Goal: Transaction & Acquisition: Book appointment/travel/reservation

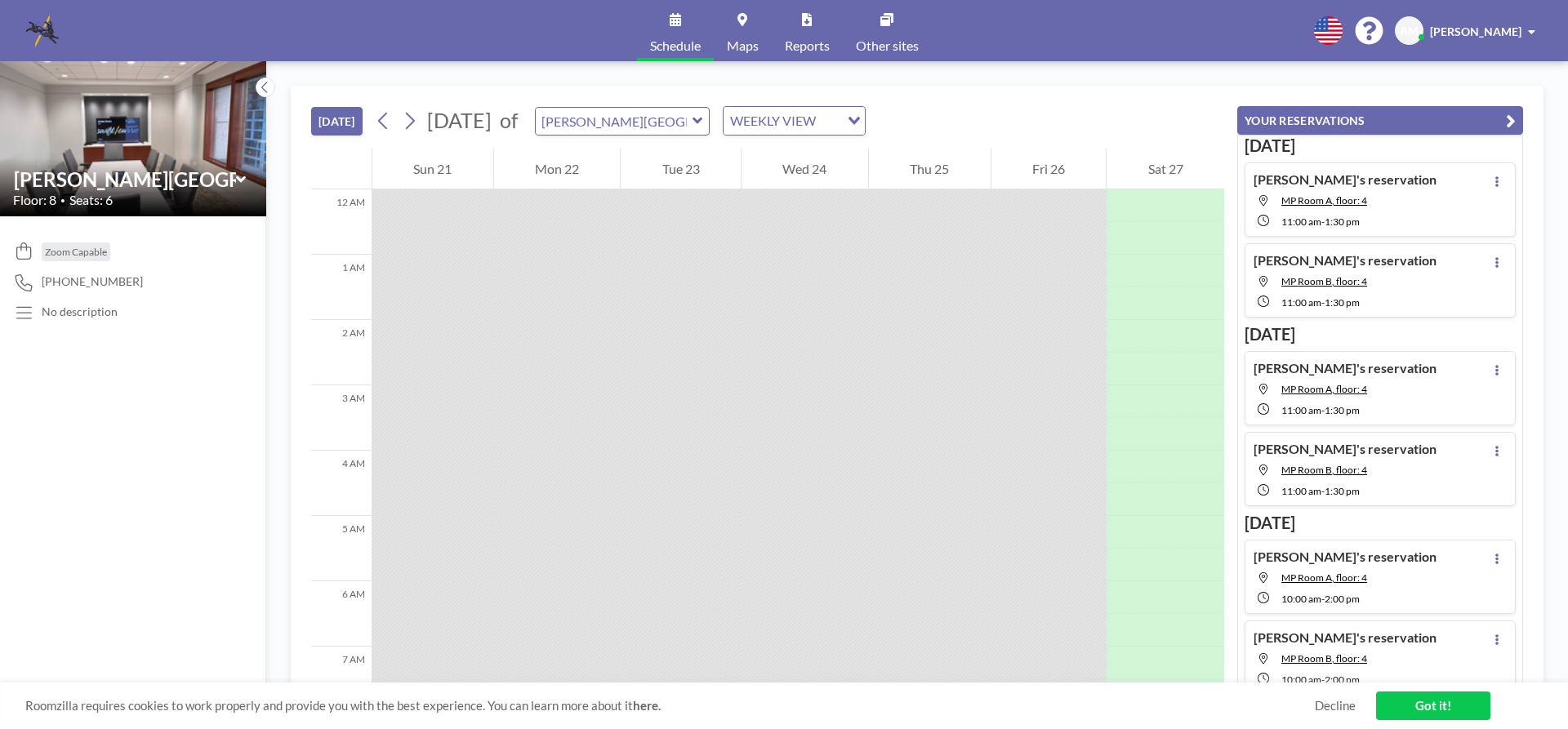
scroll to position [1045, 0]
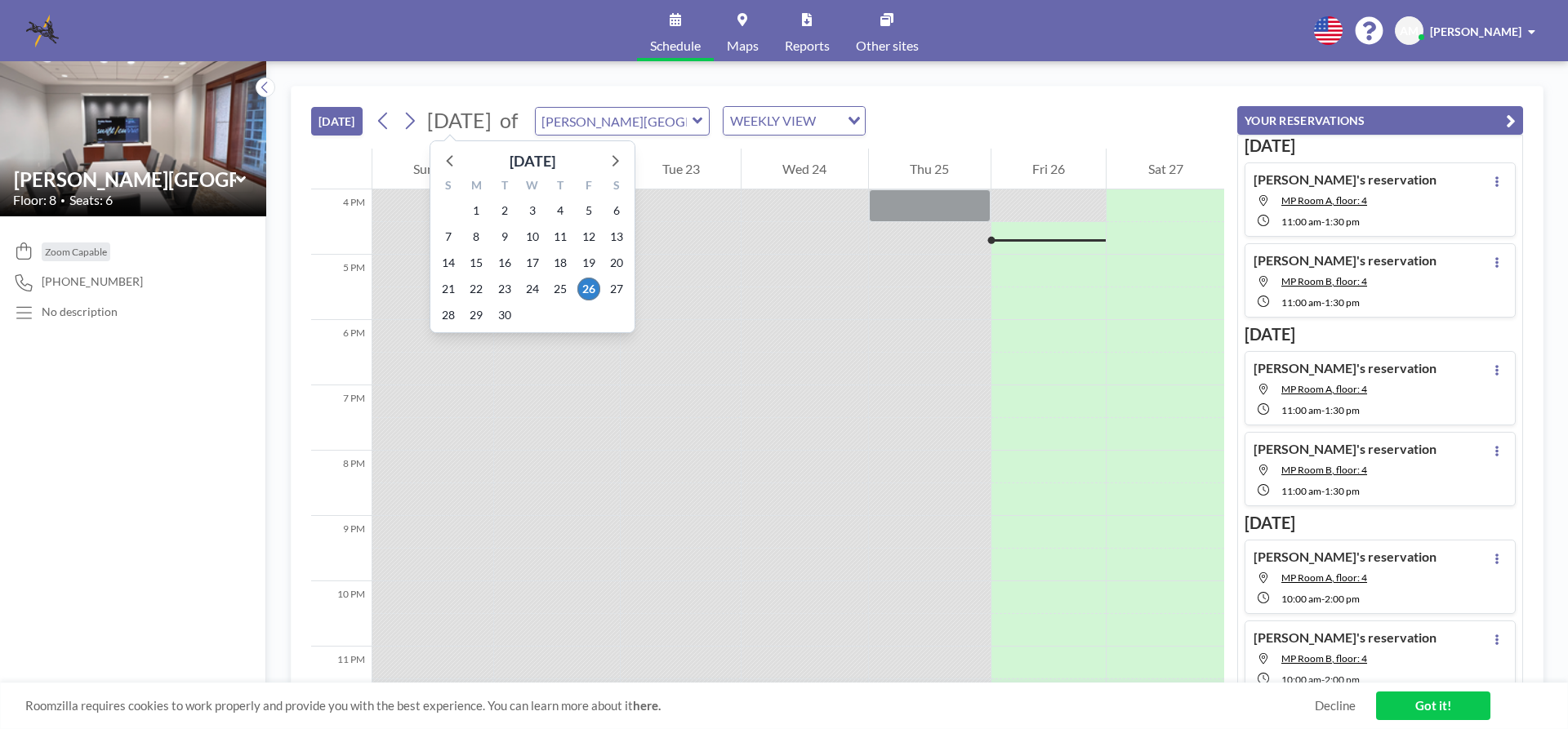
click at [484, 127] on span "[DATE]" at bounding box center [459, 120] width 64 height 24
click at [617, 162] on icon at bounding box center [615, 160] width 7 height 11
click at [505, 238] on span "4" at bounding box center [504, 236] width 23 height 23
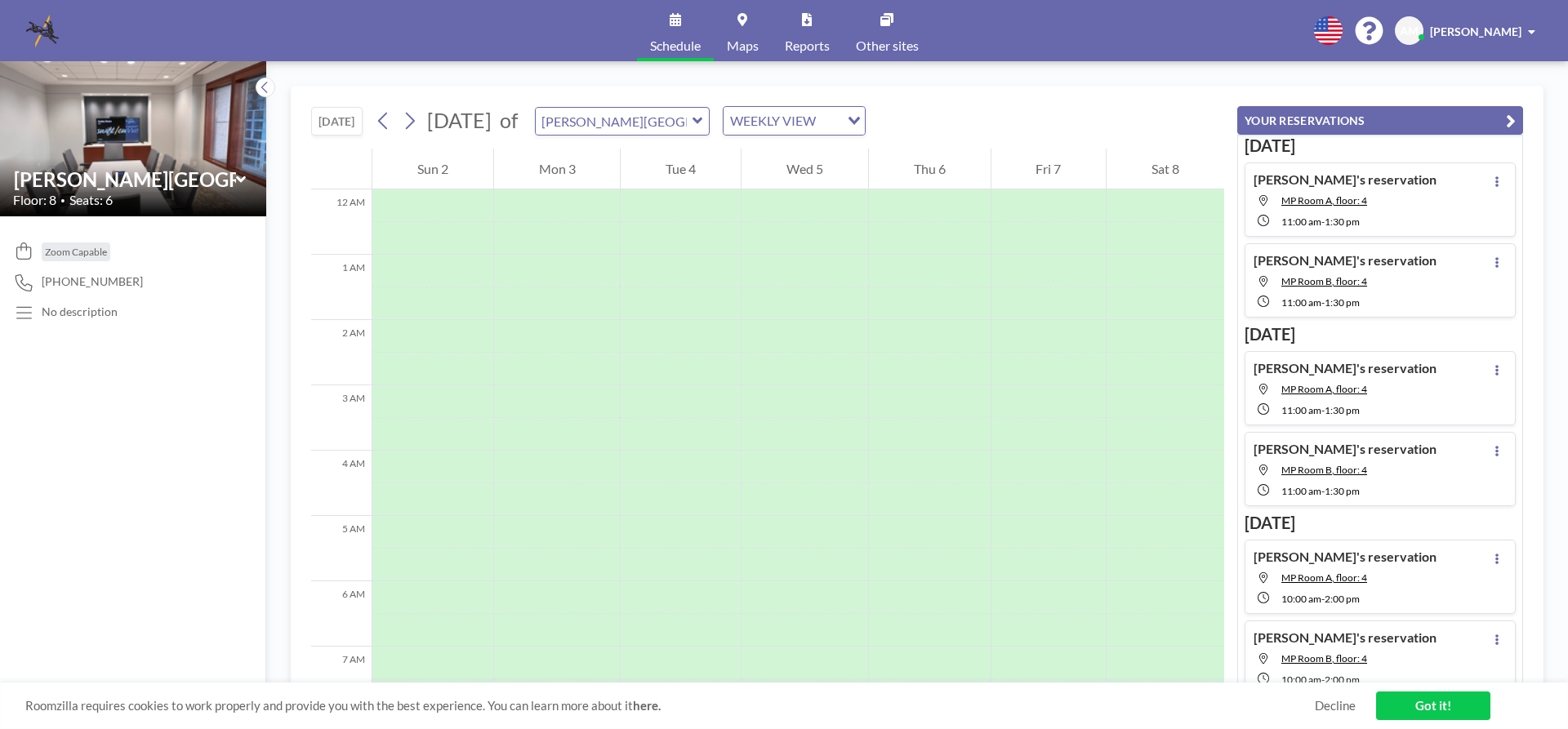
scroll to position [490, 0]
click at [702, 122] on icon at bounding box center [697, 121] width 10 height 7
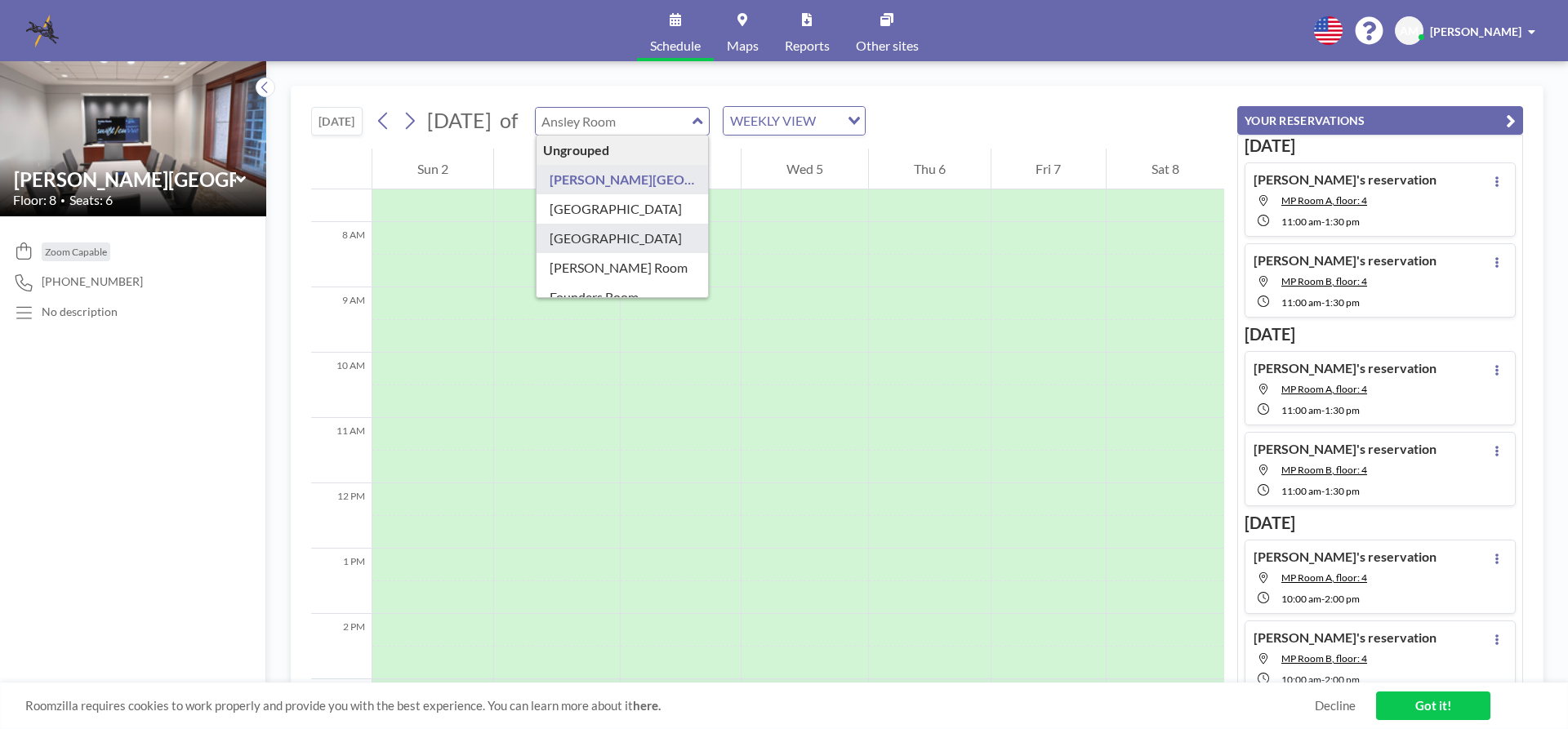
scroll to position [163, 0]
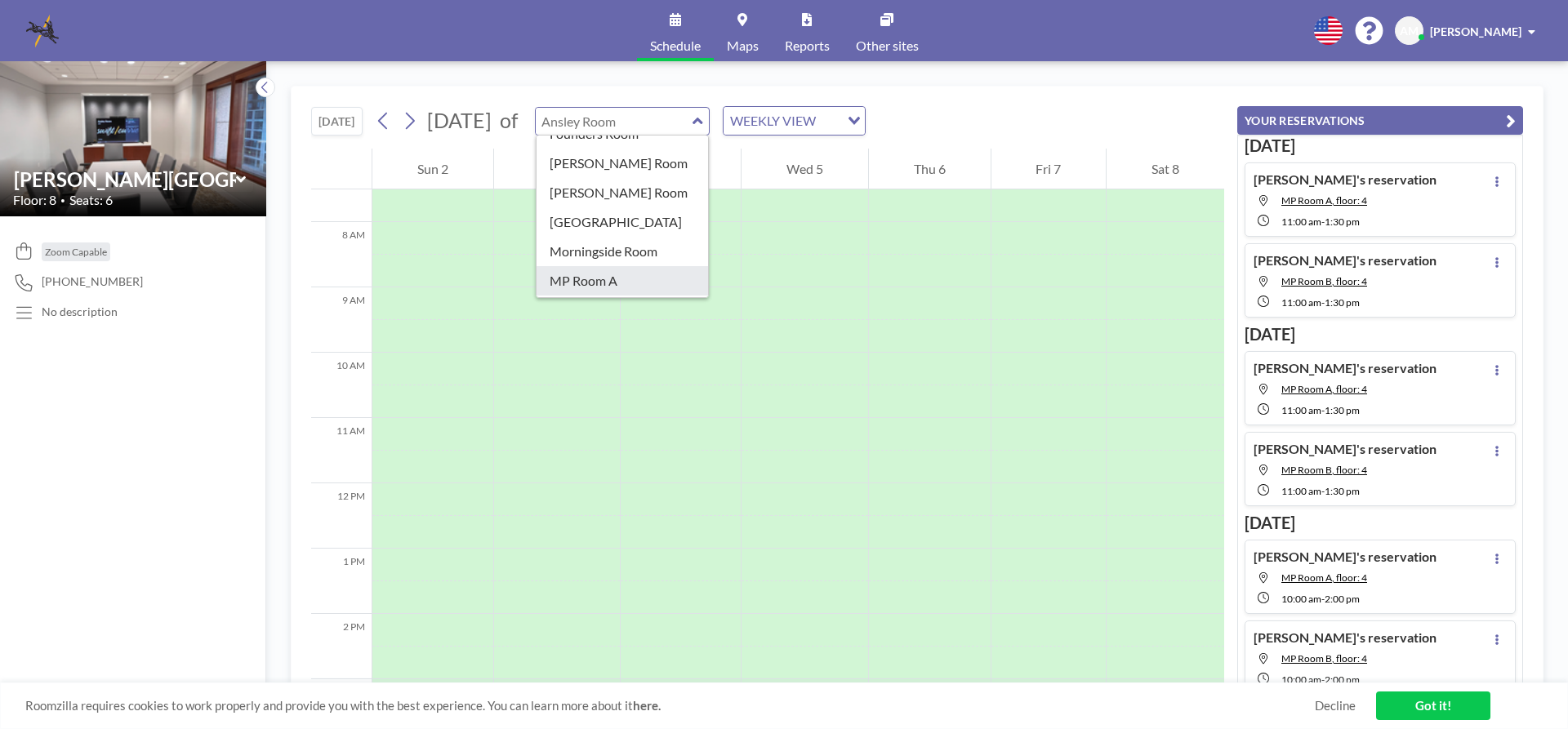
type input "MP Room A"
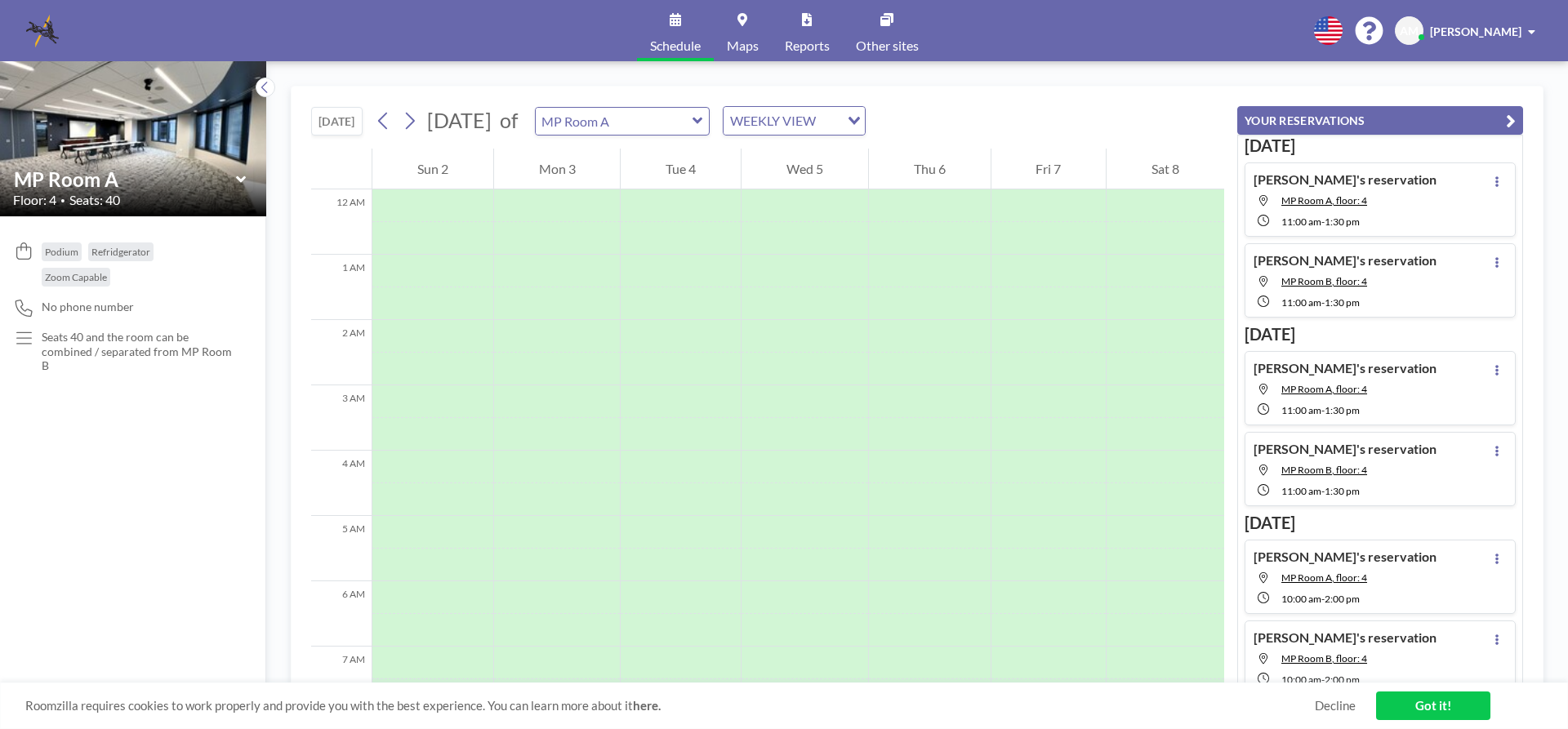
scroll to position [490, 0]
click at [651, 431] on div at bounding box center [680, 434] width 120 height 33
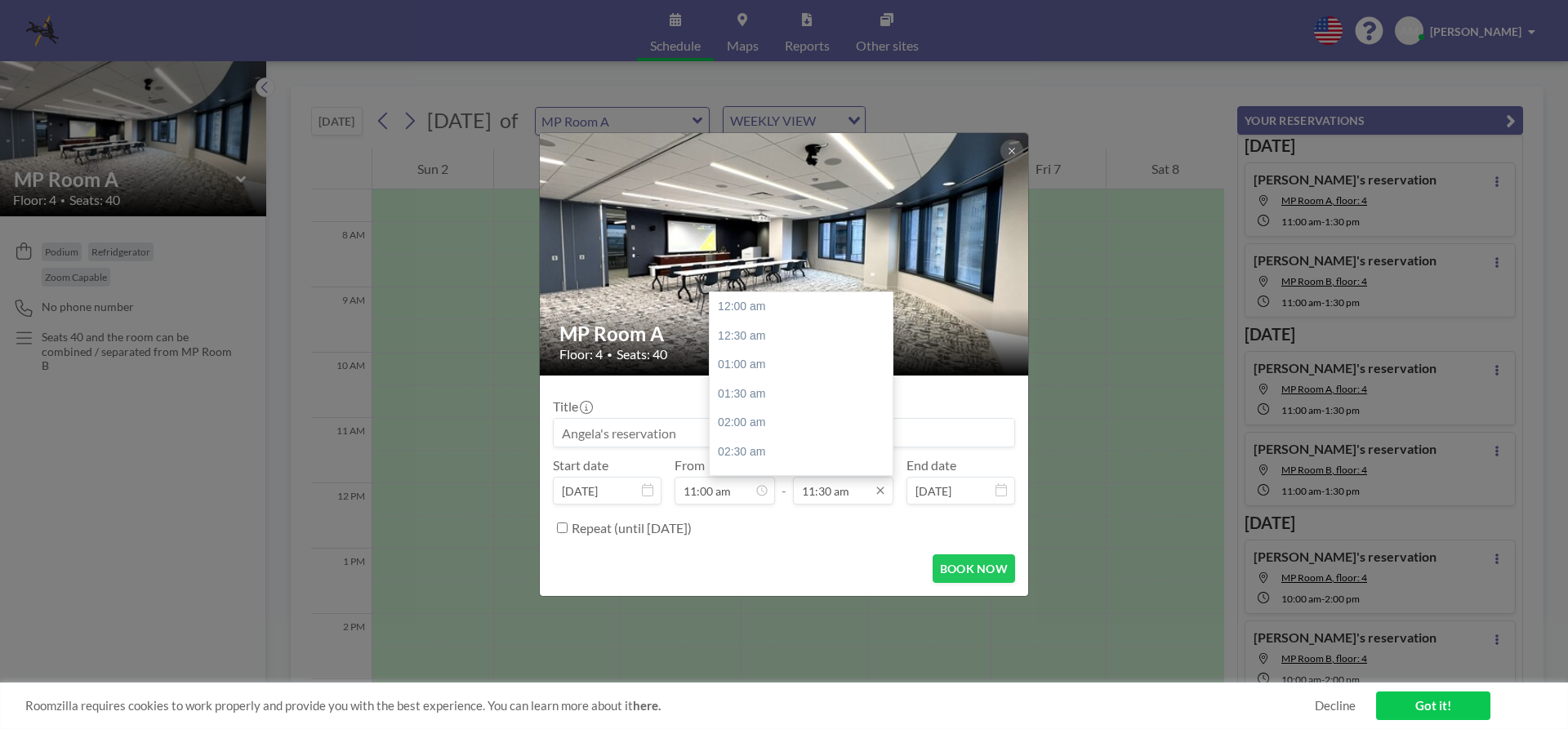
scroll to position [669, 0]
click at [767, 425] on div "01:30 pm" at bounding box center [804, 422] width 191 height 29
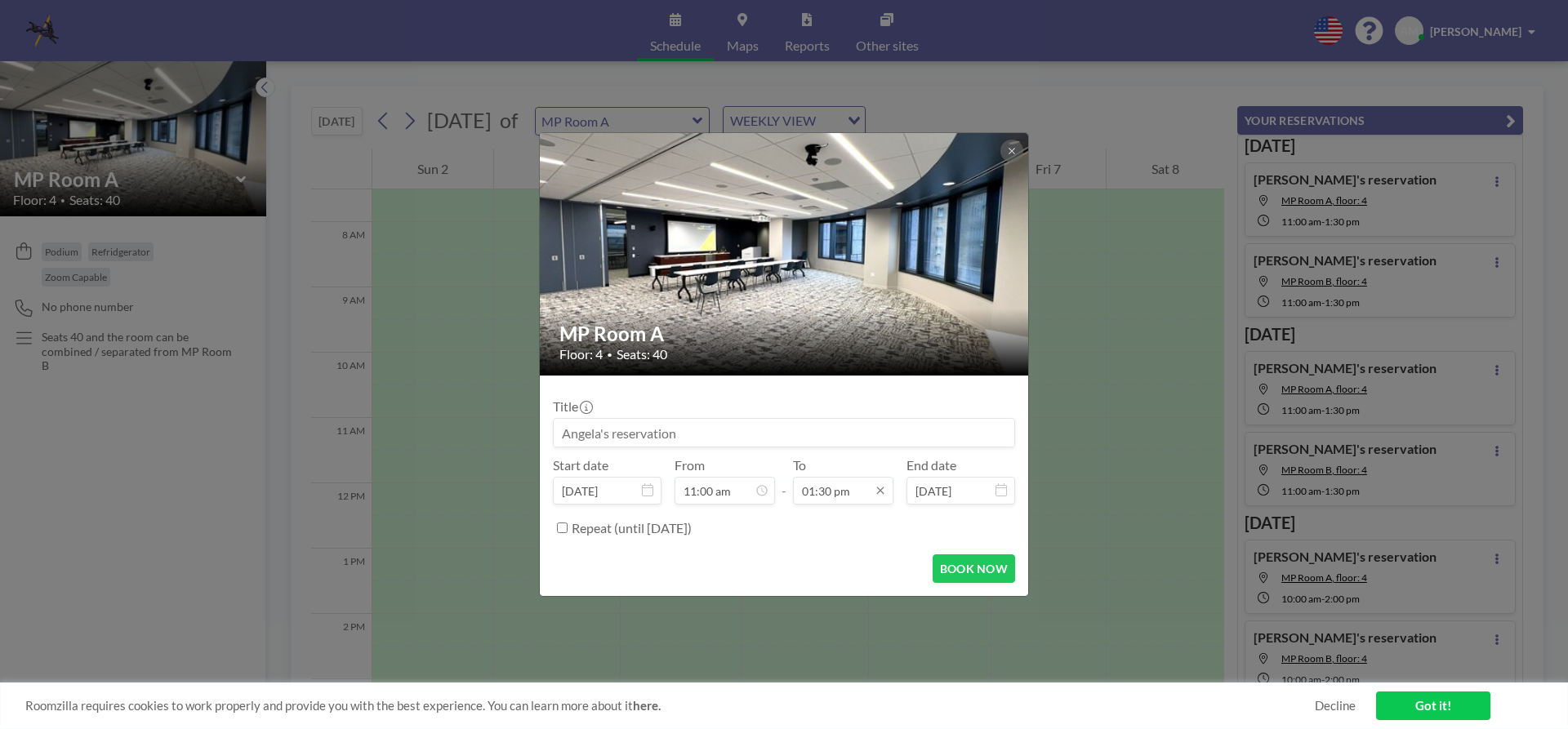
scroll to position [785, 0]
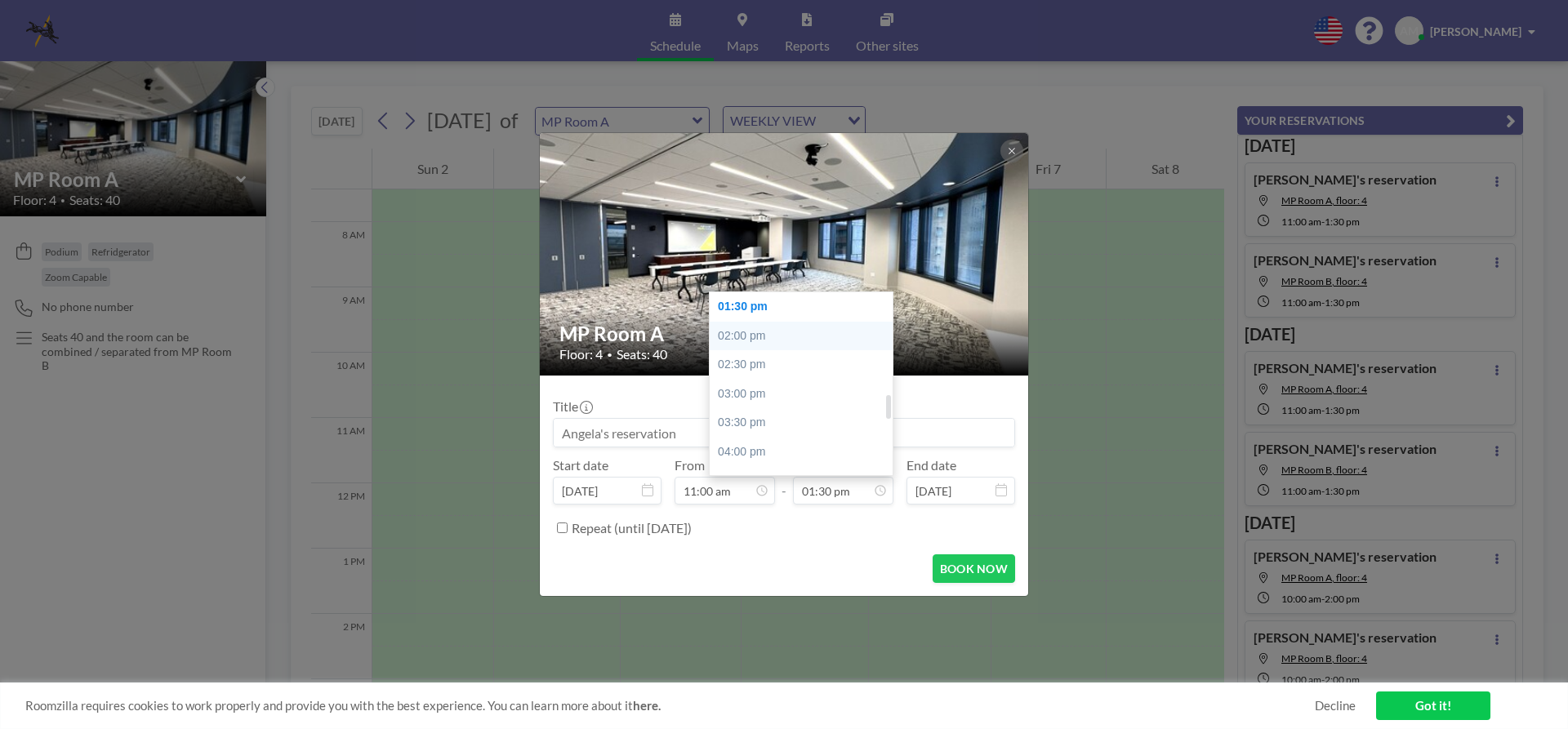
click at [754, 334] on div "02:00 pm" at bounding box center [804, 336] width 191 height 29
type input "02:00 pm"
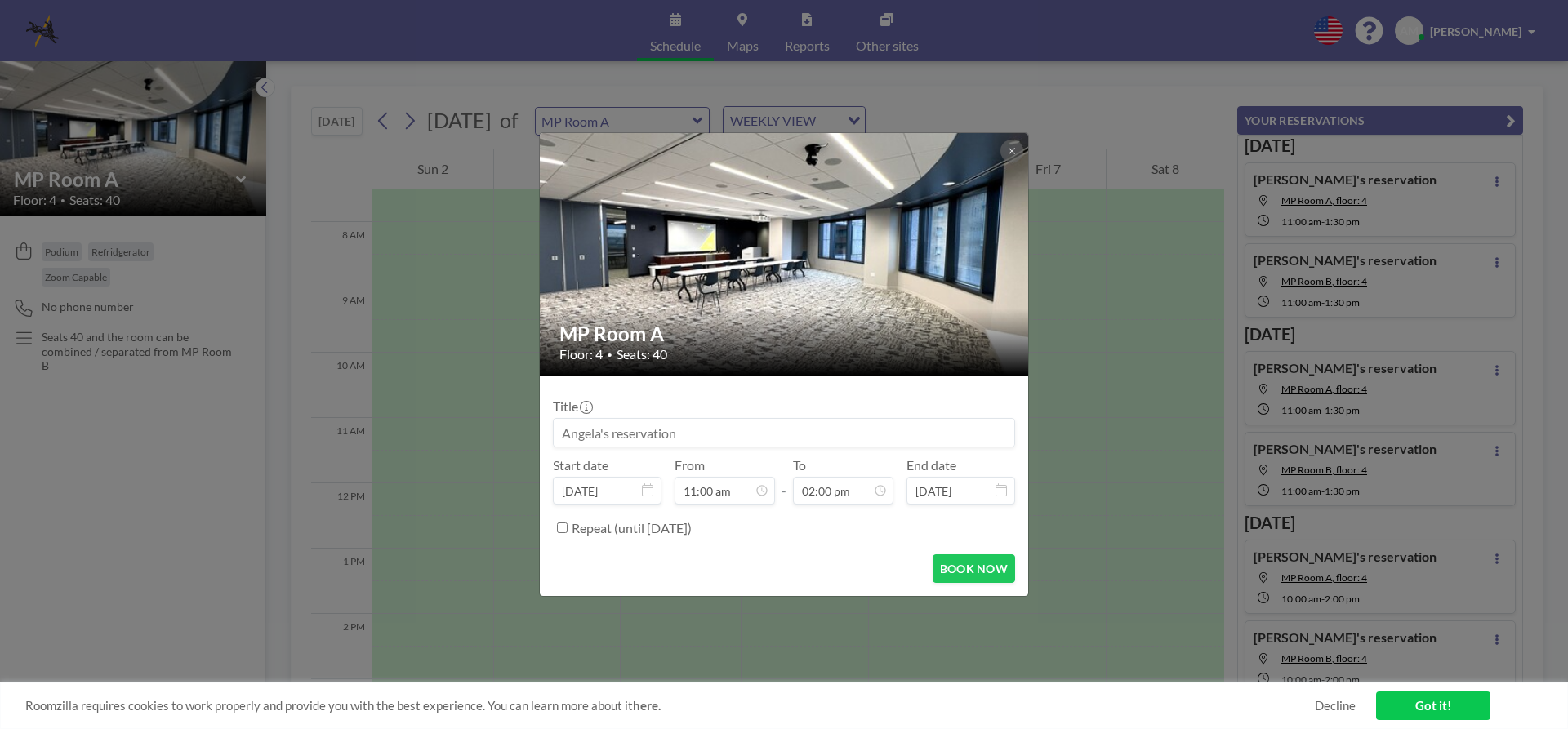
scroll to position [814, 0]
click at [955, 574] on button "BOOK NOW" at bounding box center [973, 568] width 82 height 29
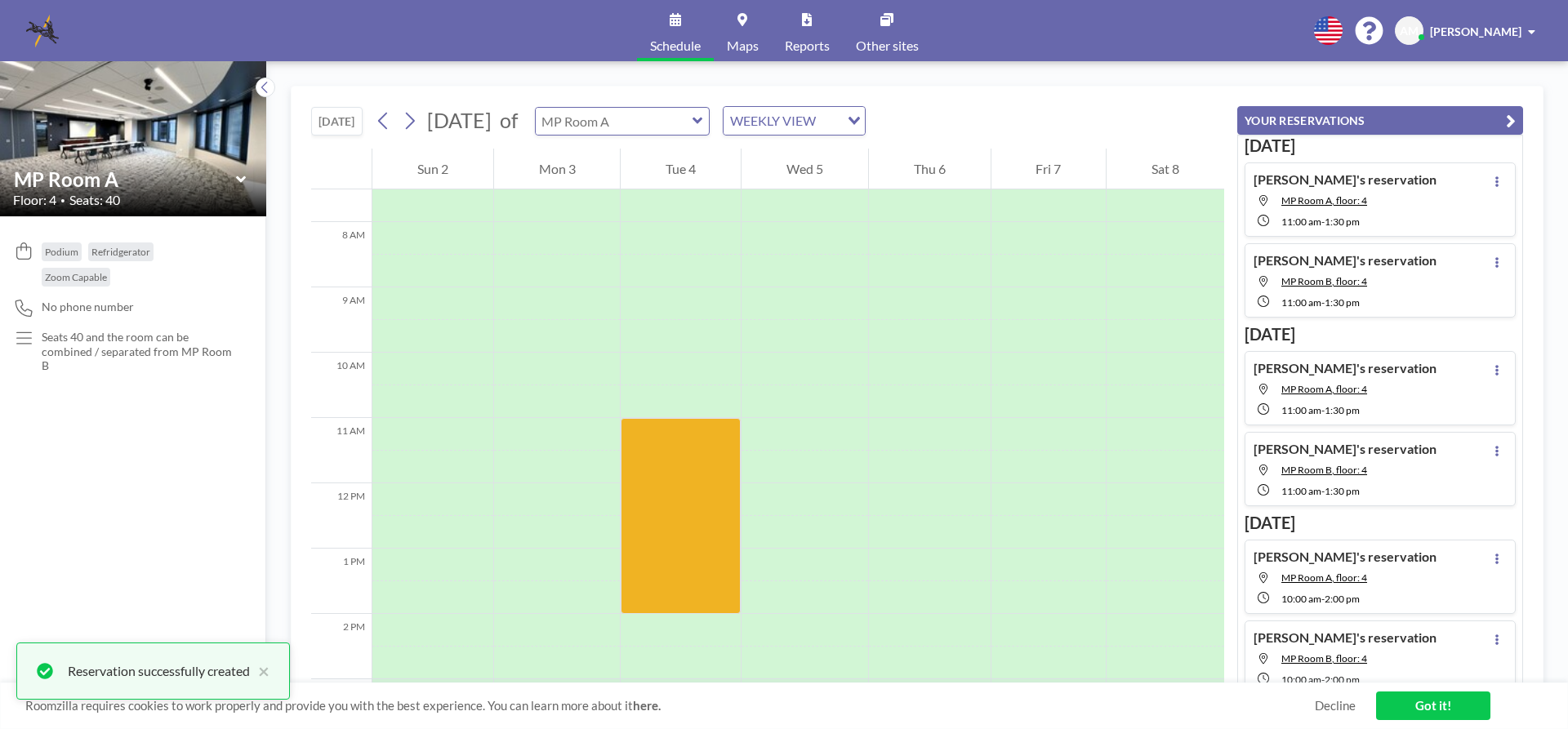
click at [692, 128] on input "text" at bounding box center [614, 121] width 157 height 27
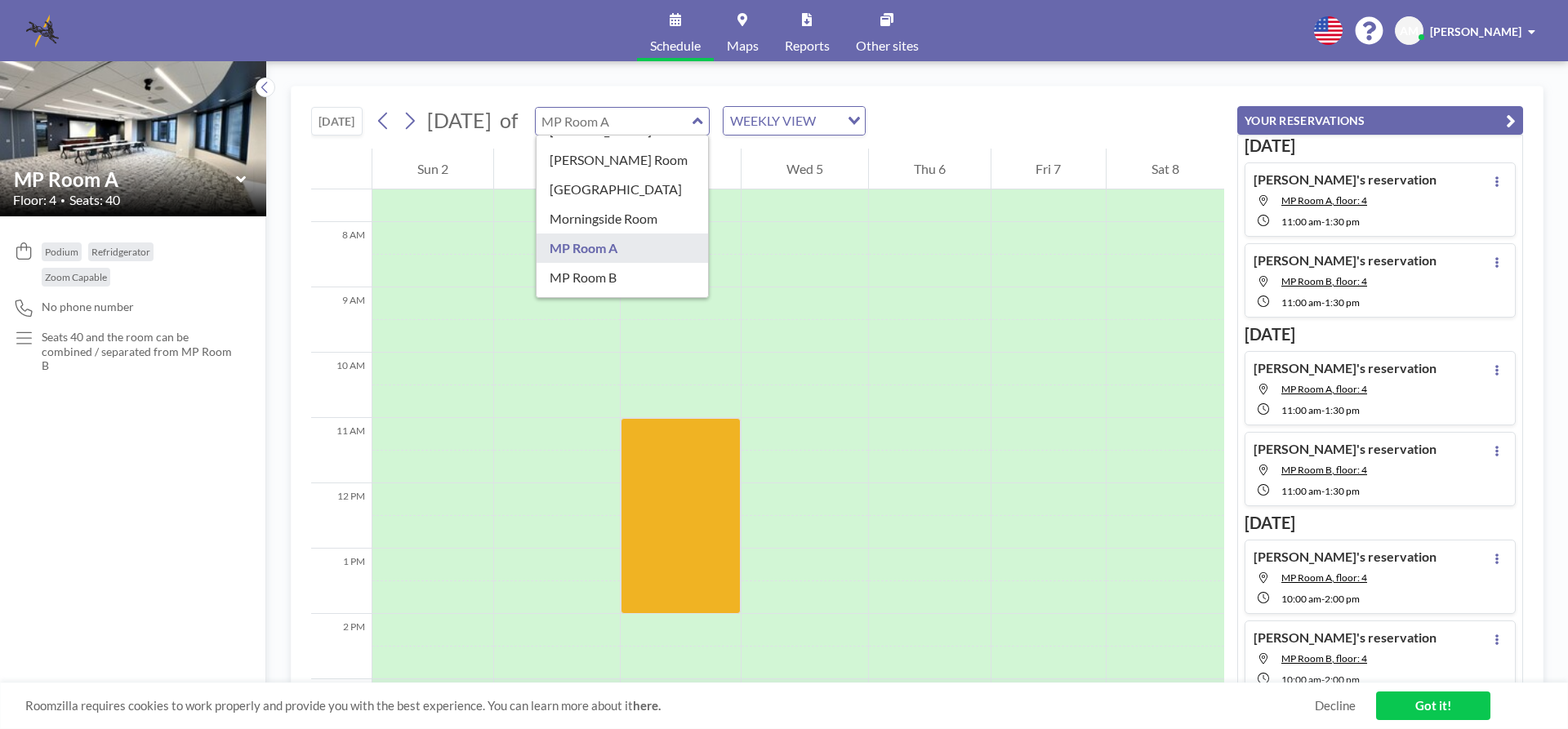
scroll to position [229, 0]
type input "MP Room B"
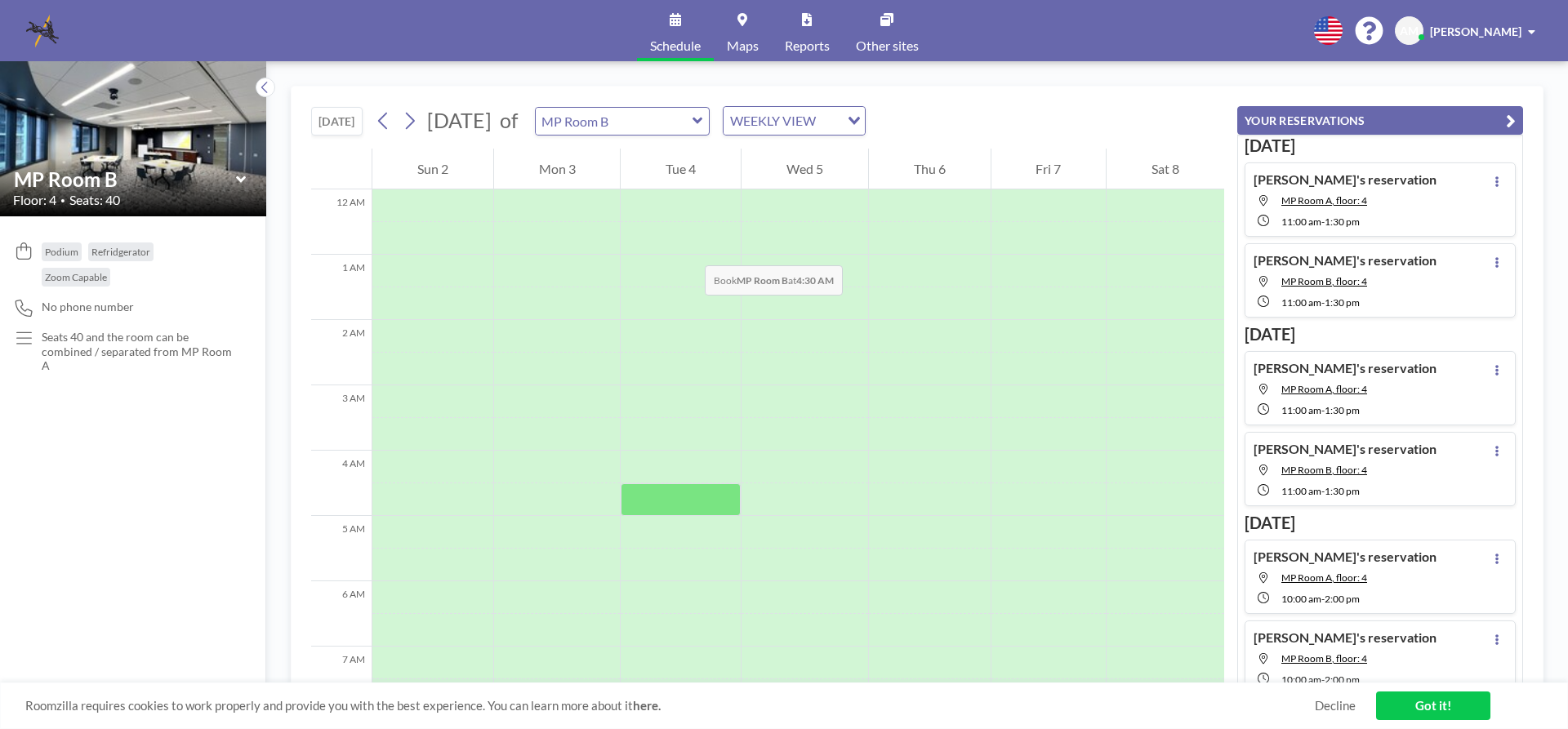
scroll to position [490, 0]
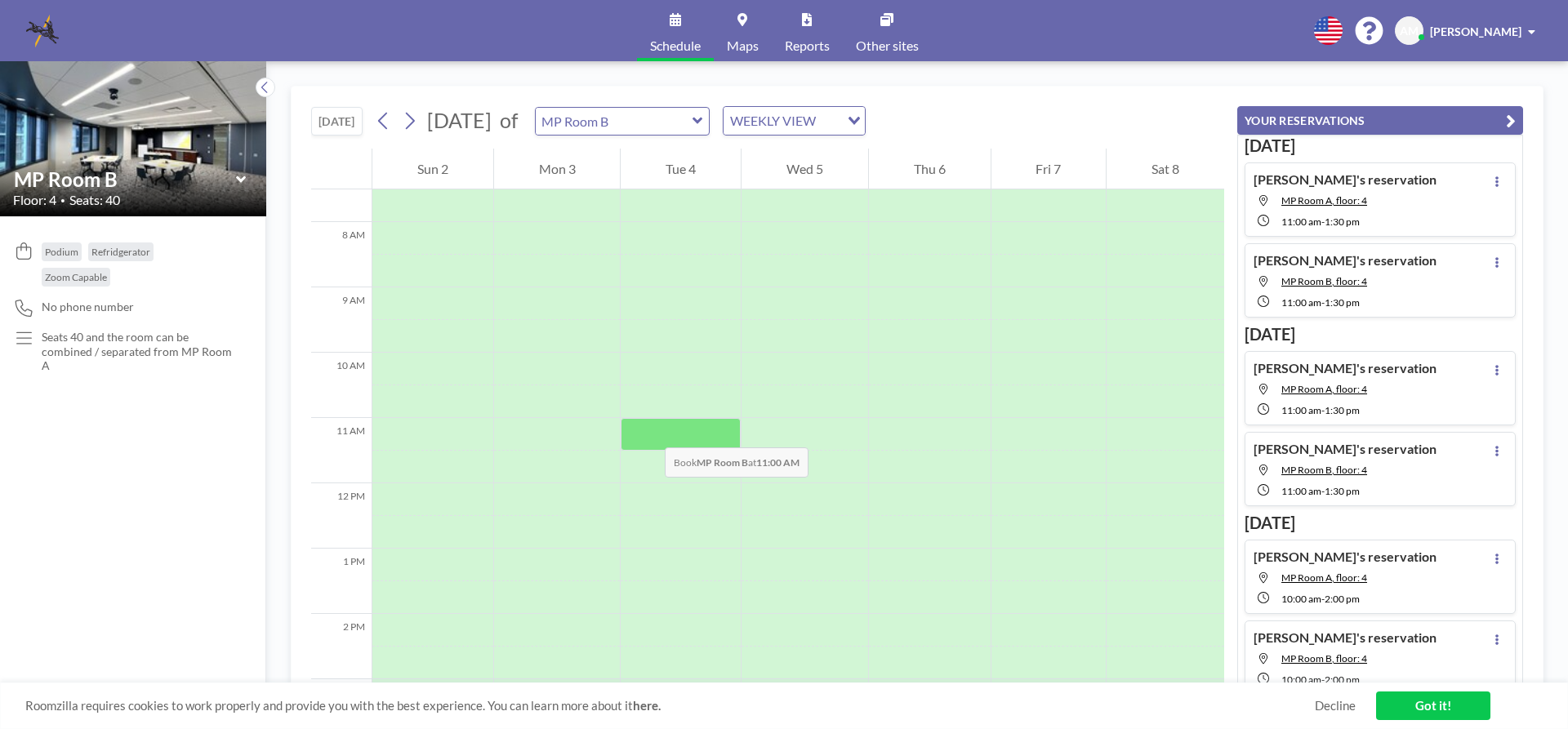
click at [648, 431] on div at bounding box center [680, 434] width 120 height 33
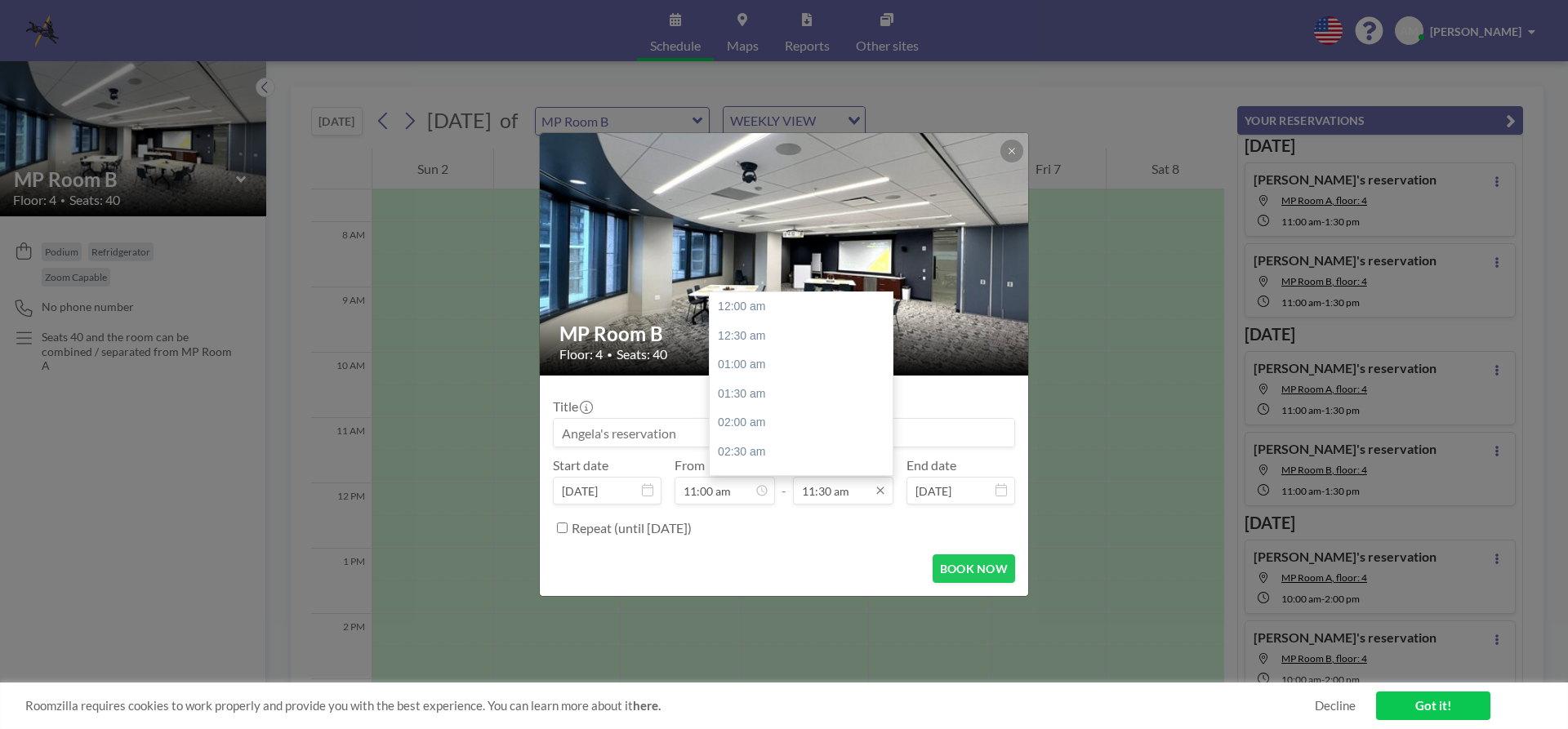
scroll to position [669, 0]
click at [758, 448] on div "02:00 pm" at bounding box center [804, 452] width 191 height 29
type input "02:00 pm"
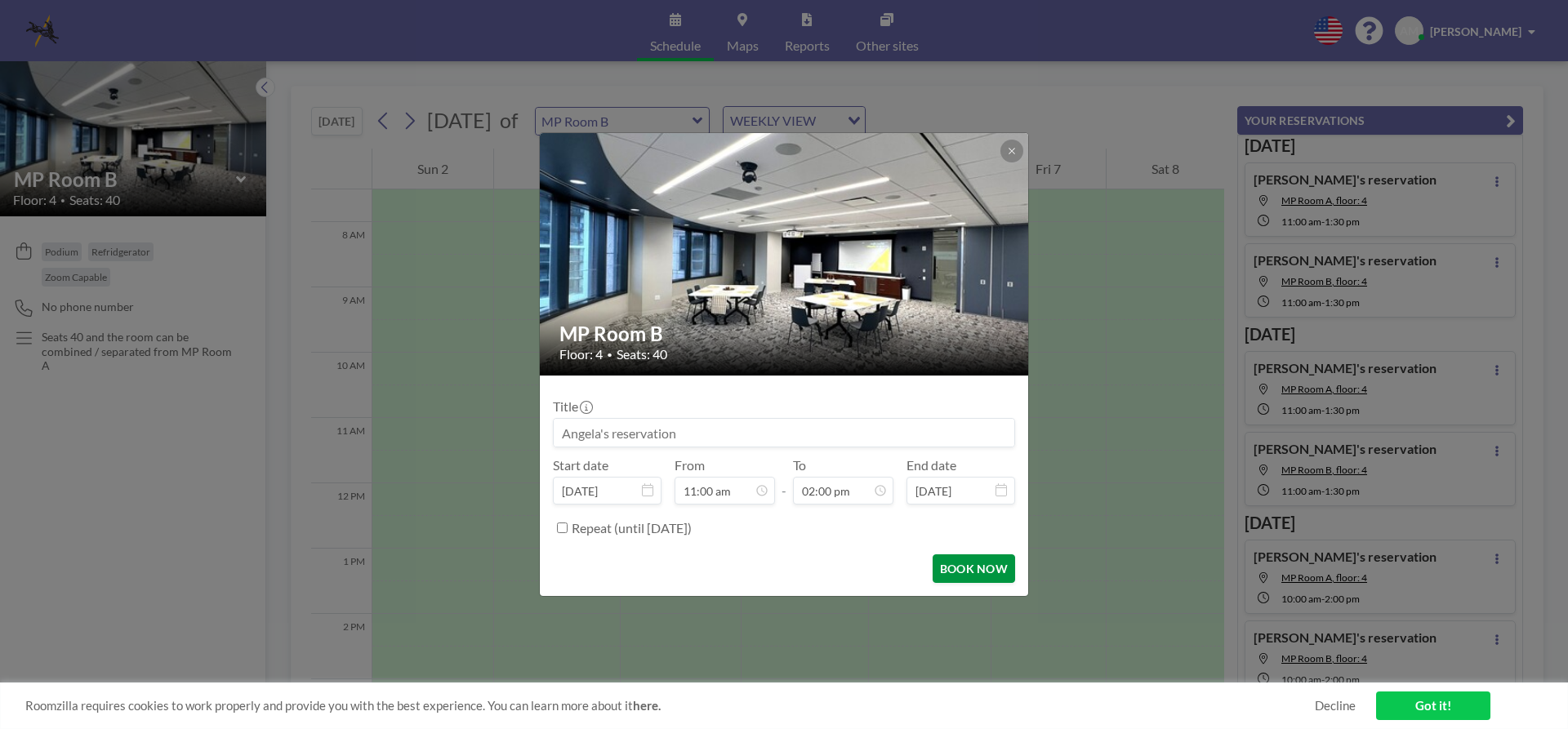
click at [965, 573] on button "BOOK NOW" at bounding box center [973, 568] width 82 height 29
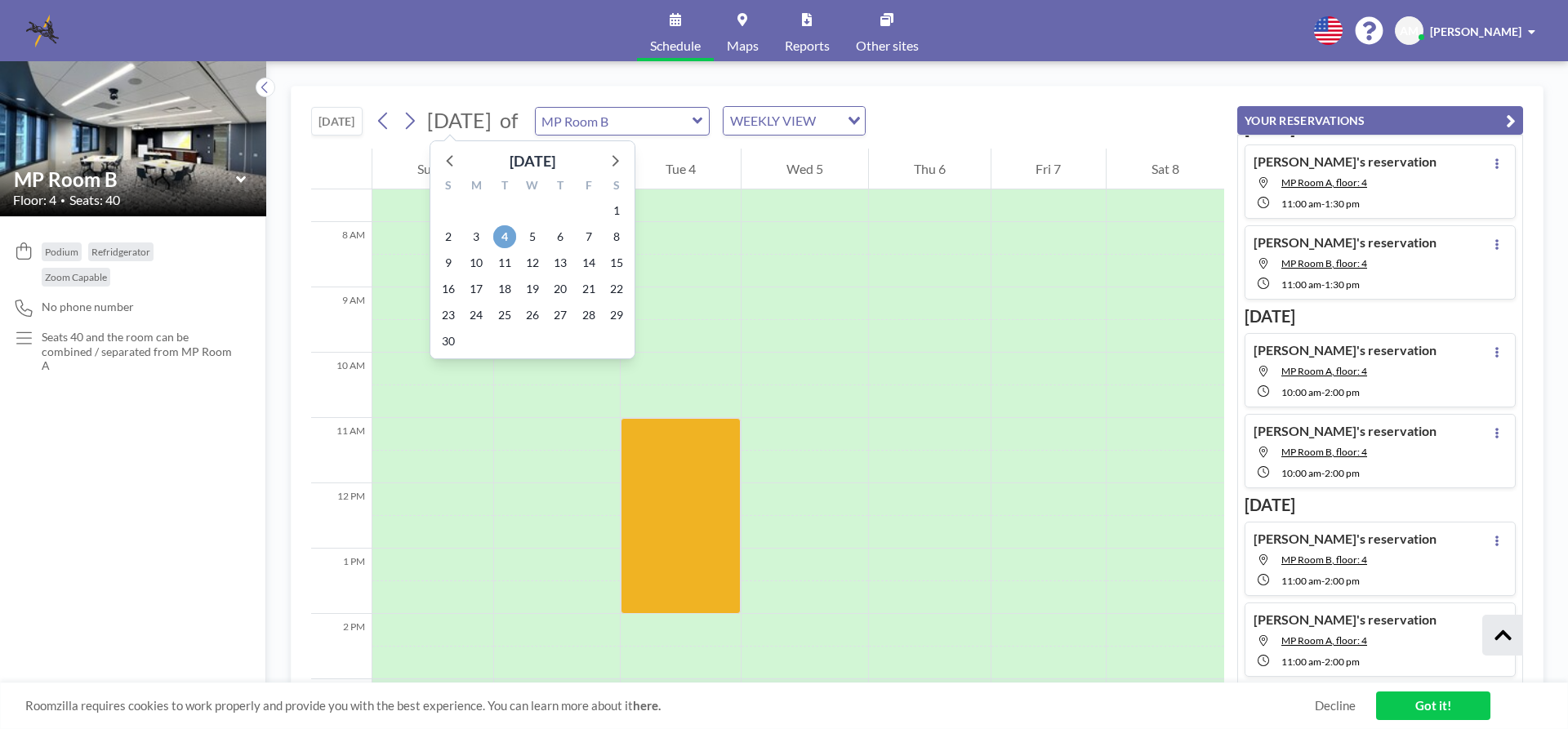
click at [506, 237] on span "4" at bounding box center [504, 236] width 23 height 23
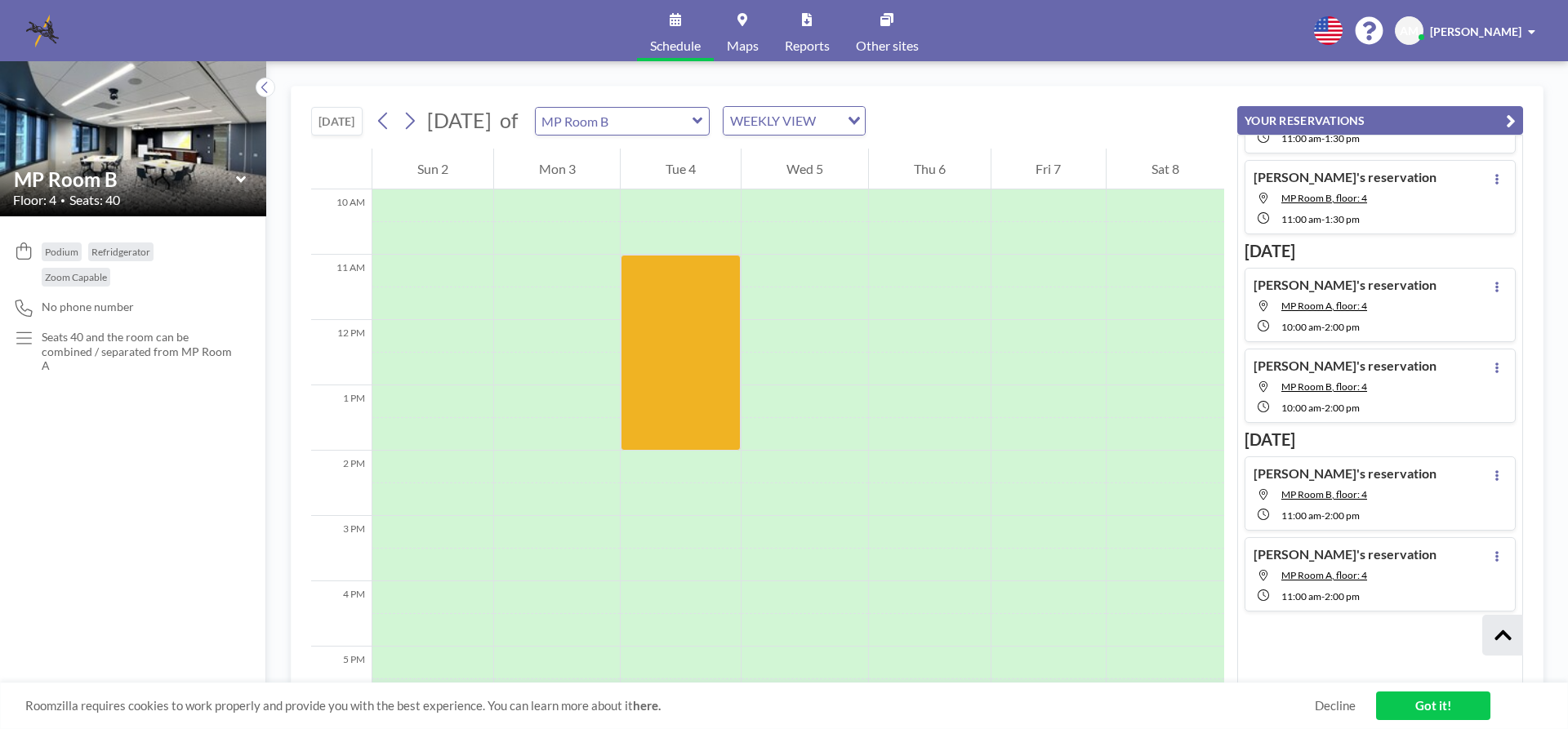
scroll to position [735, 0]
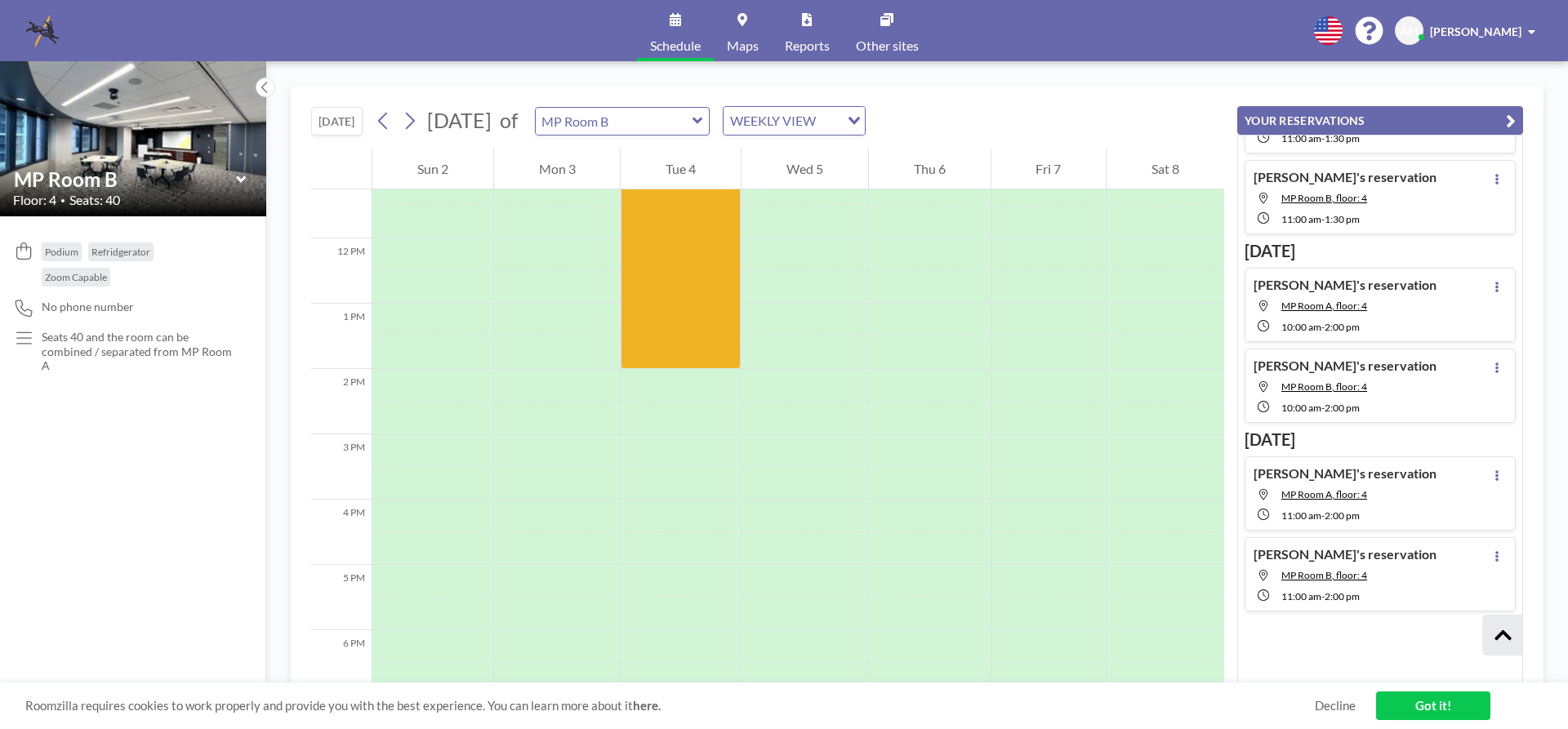
click at [703, 121] on icon at bounding box center [697, 121] width 11 height 16
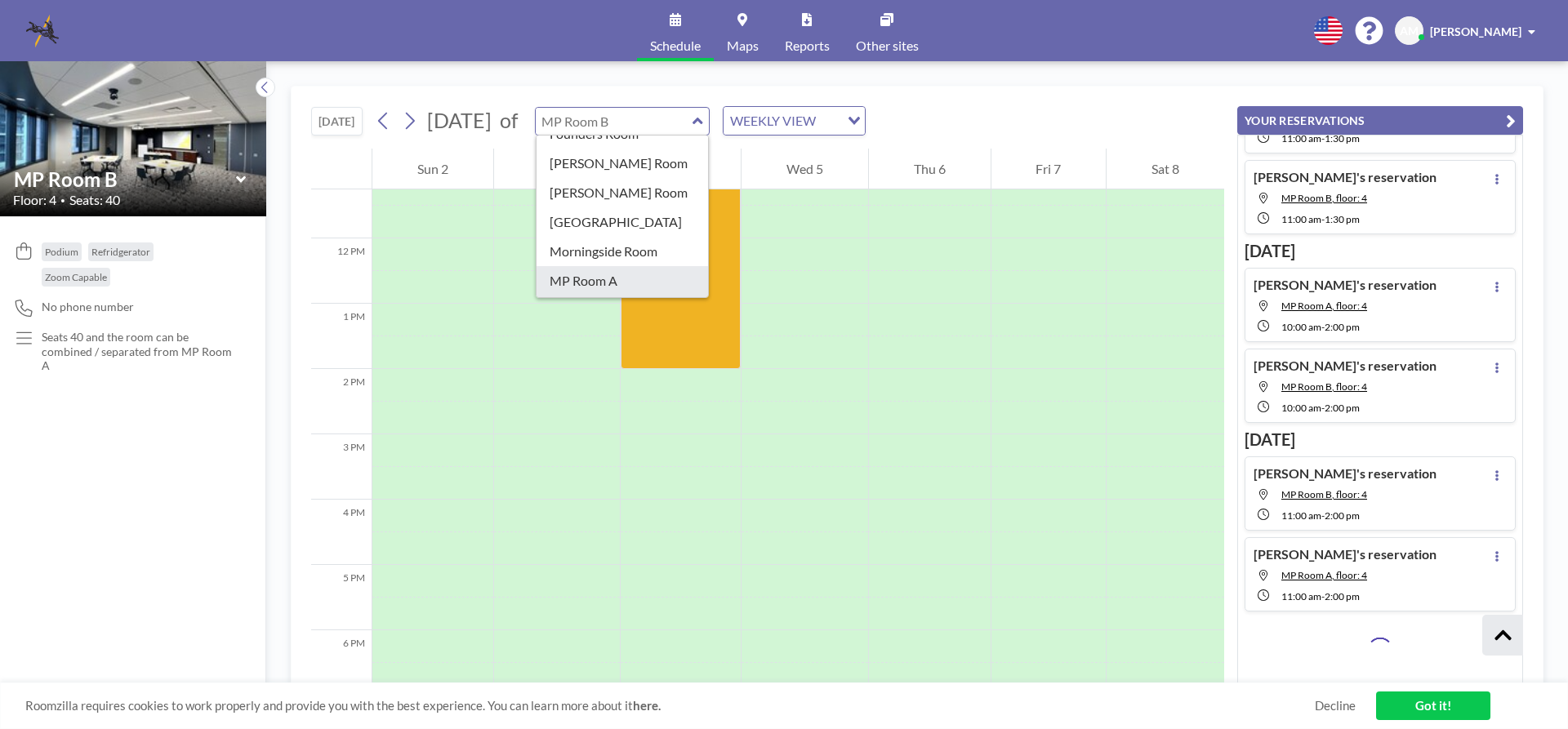
scroll to position [272, 0]
type input "MP Room A"
